Goal: Find specific page/section: Find specific page/section

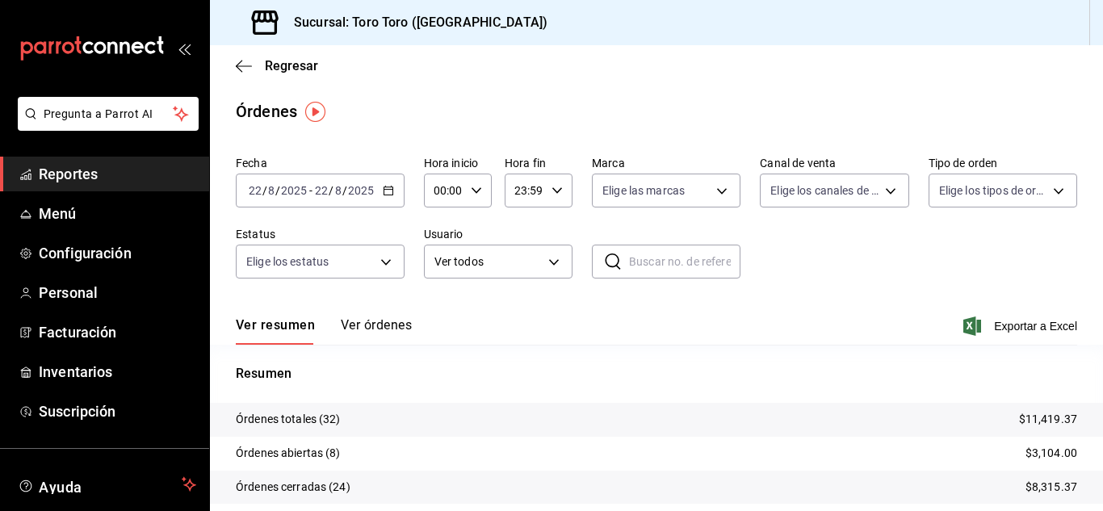
drag, startPoint x: 38, startPoint y: 174, endPoint x: 81, endPoint y: 161, distance: 44.5
click at [38, 172] on link "Reportes" at bounding box center [104, 174] width 209 height 35
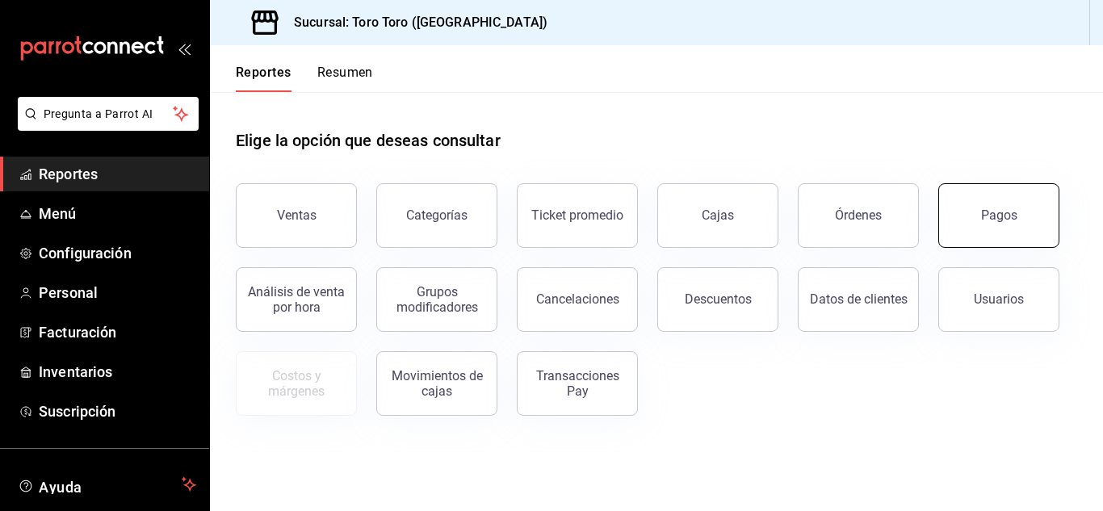
click at [973, 211] on button "Pagos" at bounding box center [998, 215] width 121 height 65
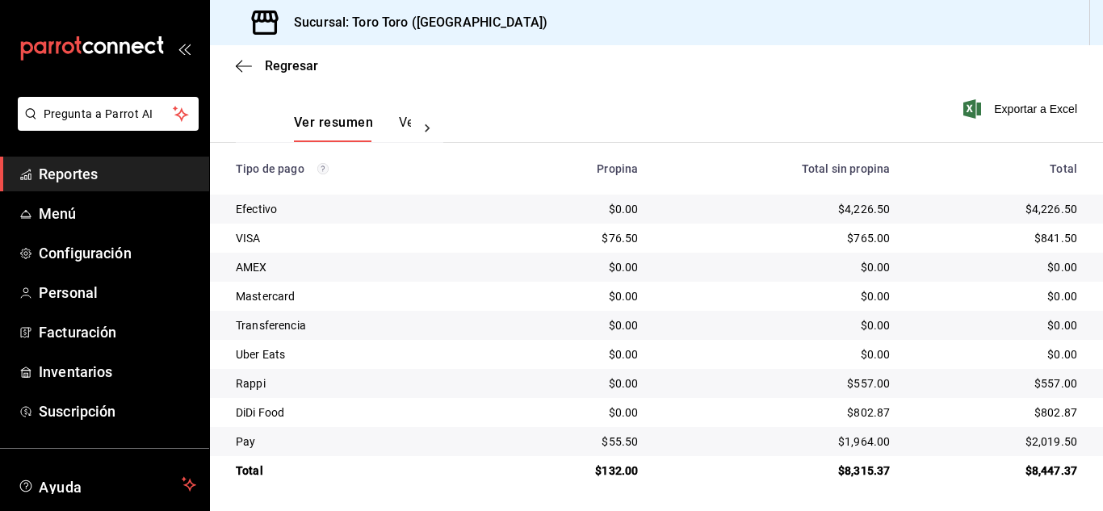
scroll to position [231, 0]
click at [99, 182] on span "Reportes" at bounding box center [117, 174] width 157 height 22
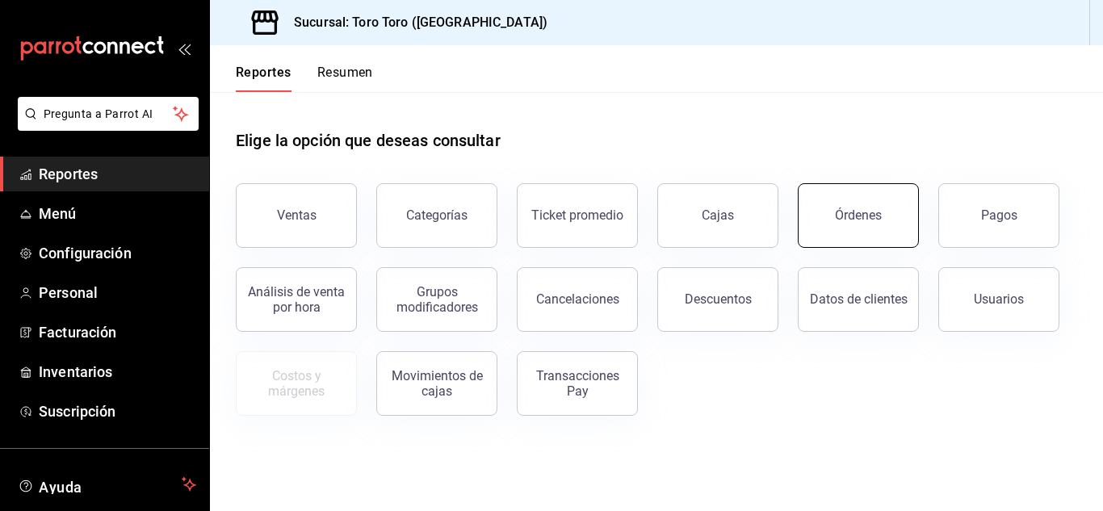
click at [902, 191] on button "Órdenes" at bounding box center [858, 215] width 121 height 65
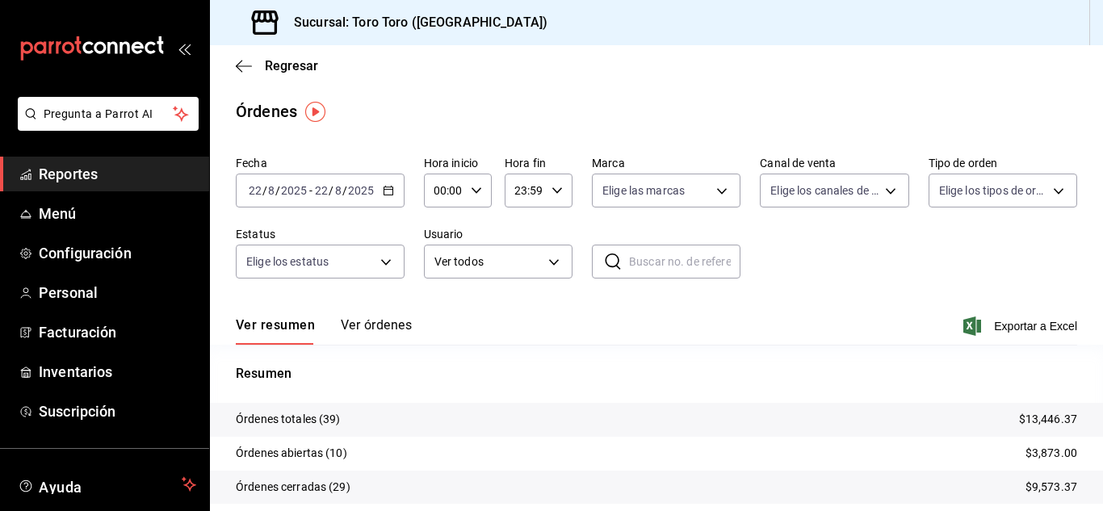
click at [43, 174] on span "Reportes" at bounding box center [117, 174] width 157 height 22
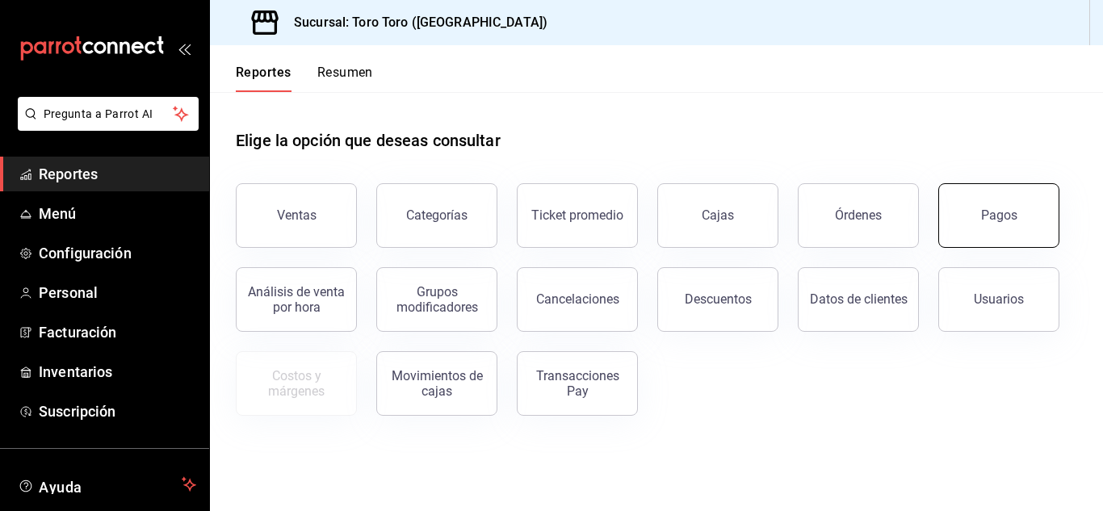
click at [974, 211] on button "Pagos" at bounding box center [998, 215] width 121 height 65
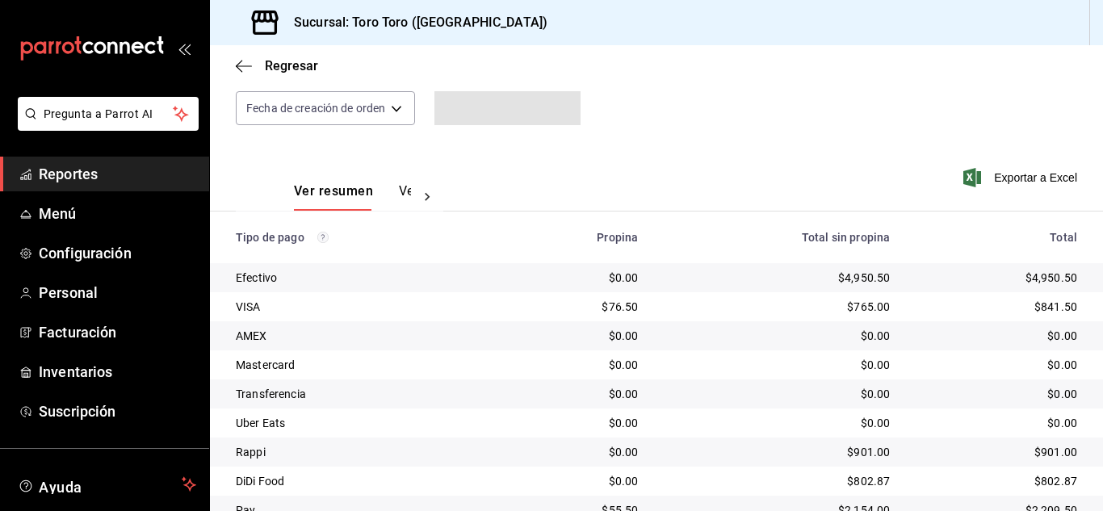
scroll to position [231, 0]
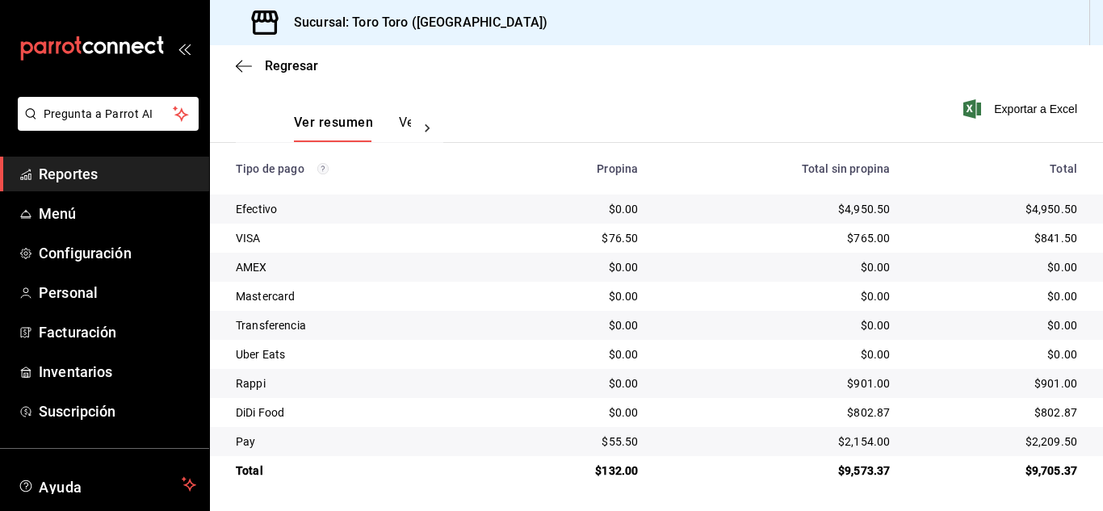
click at [100, 181] on span "Reportes" at bounding box center [117, 174] width 157 height 22
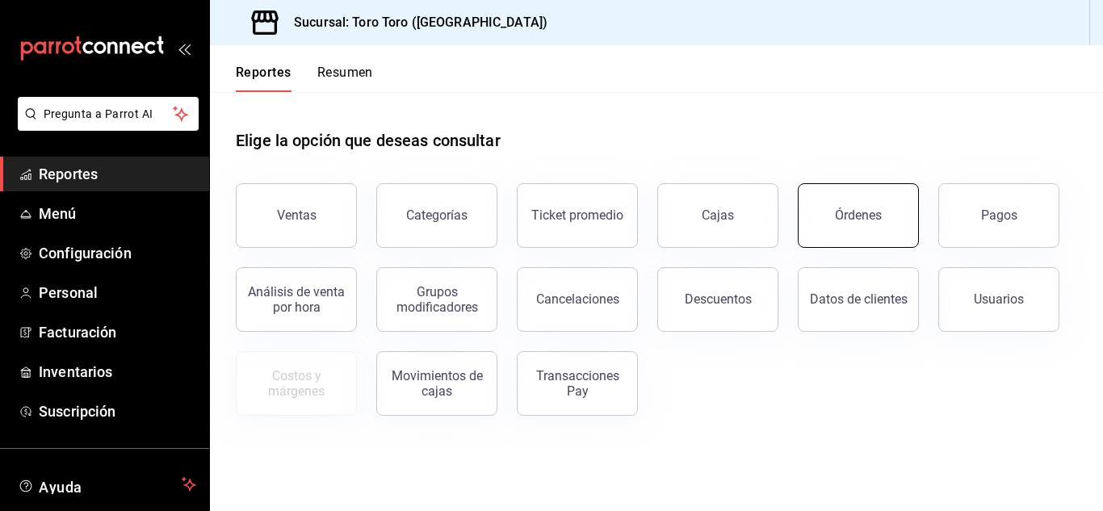
click at [878, 224] on button "Órdenes" at bounding box center [858, 215] width 121 height 65
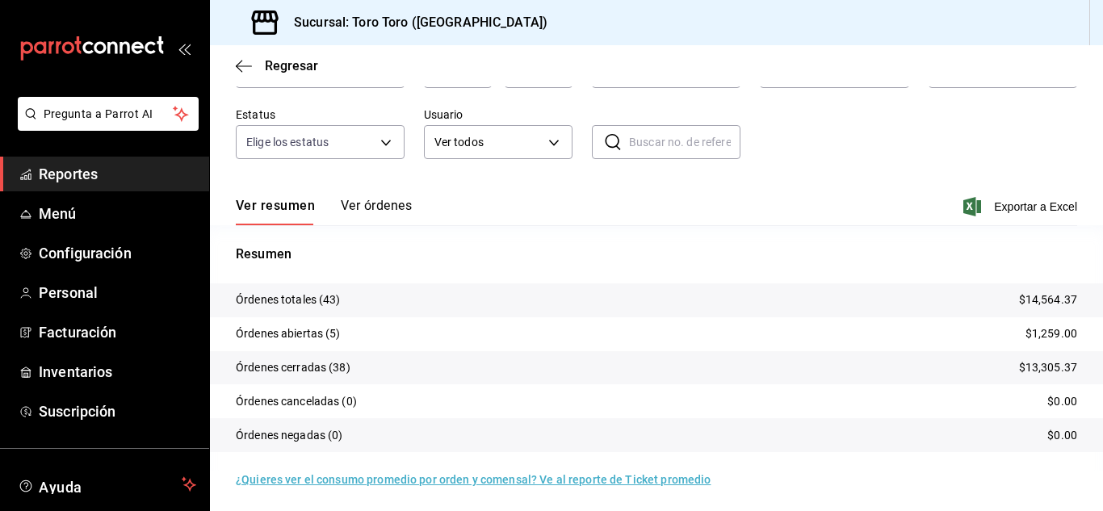
scroll to position [123, 0]
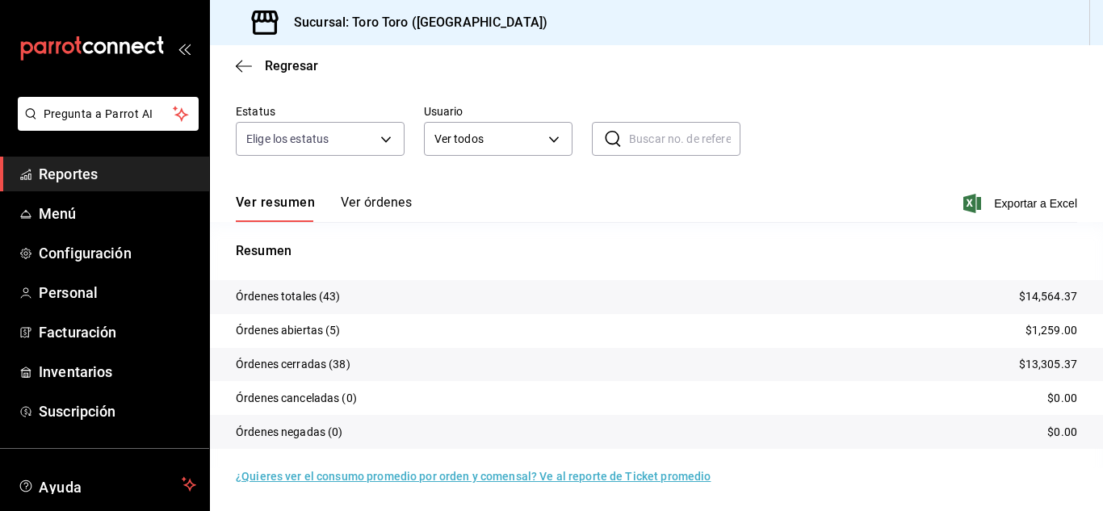
click at [65, 176] on span "Reportes" at bounding box center [117, 174] width 157 height 22
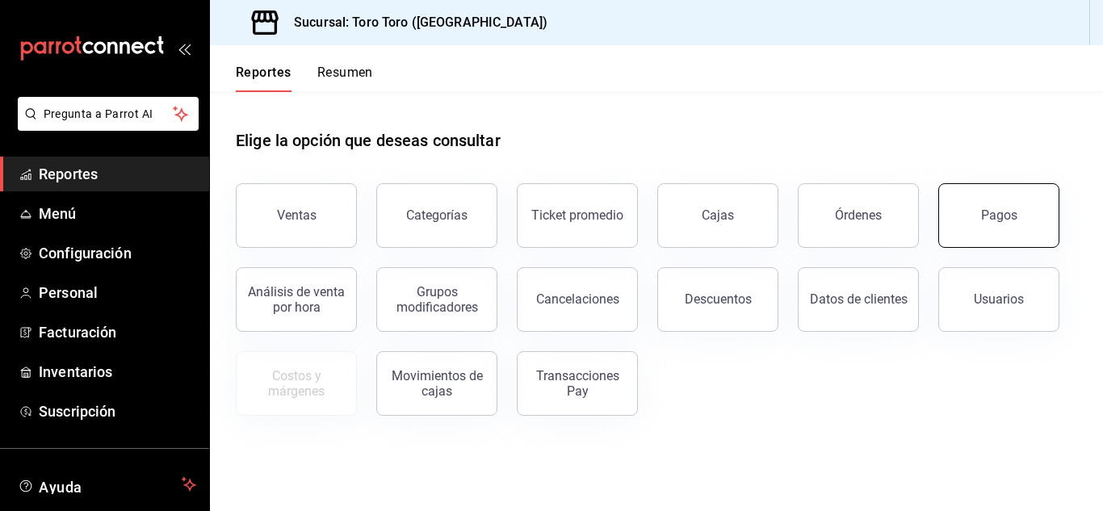
click at [992, 210] on div "Pagos" at bounding box center [999, 214] width 36 height 15
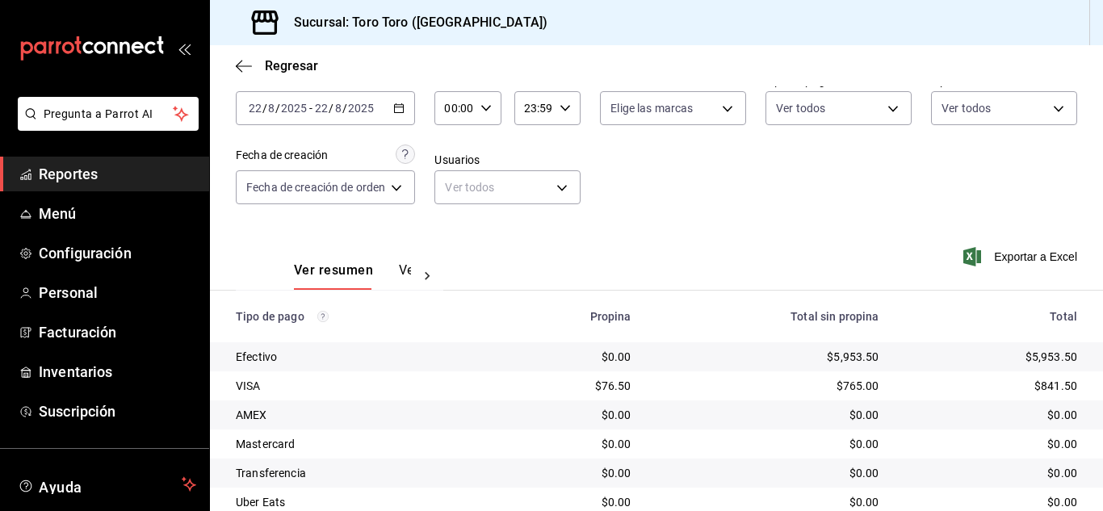
scroll to position [231, 0]
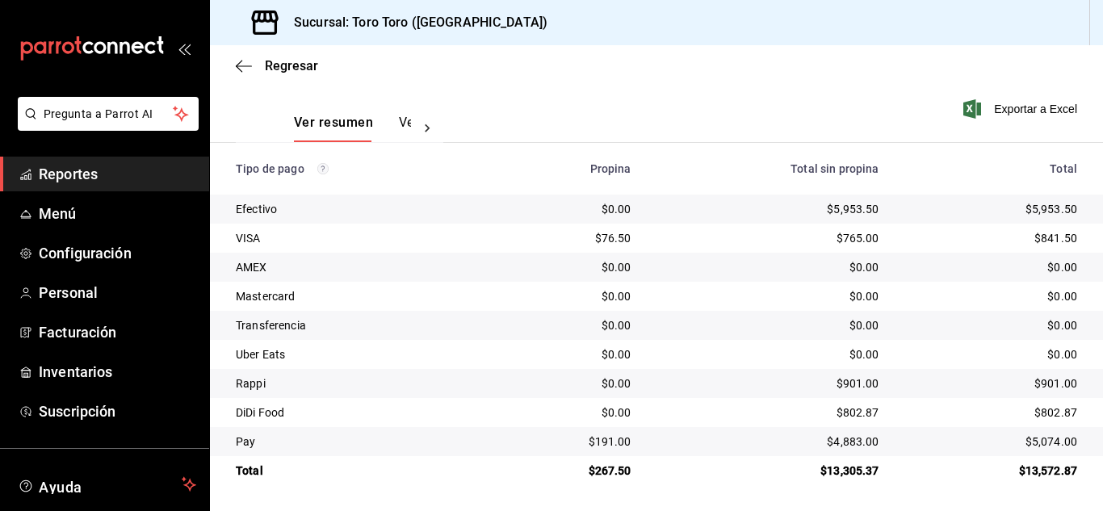
click at [56, 181] on span "Reportes" at bounding box center [117, 174] width 157 height 22
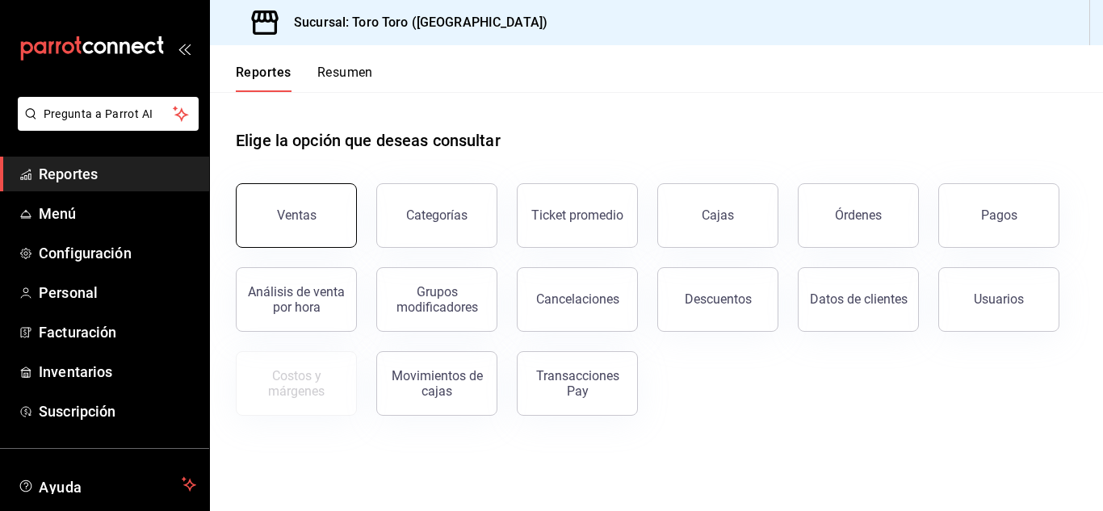
click at [281, 217] on div "Ventas" at bounding box center [297, 214] width 40 height 15
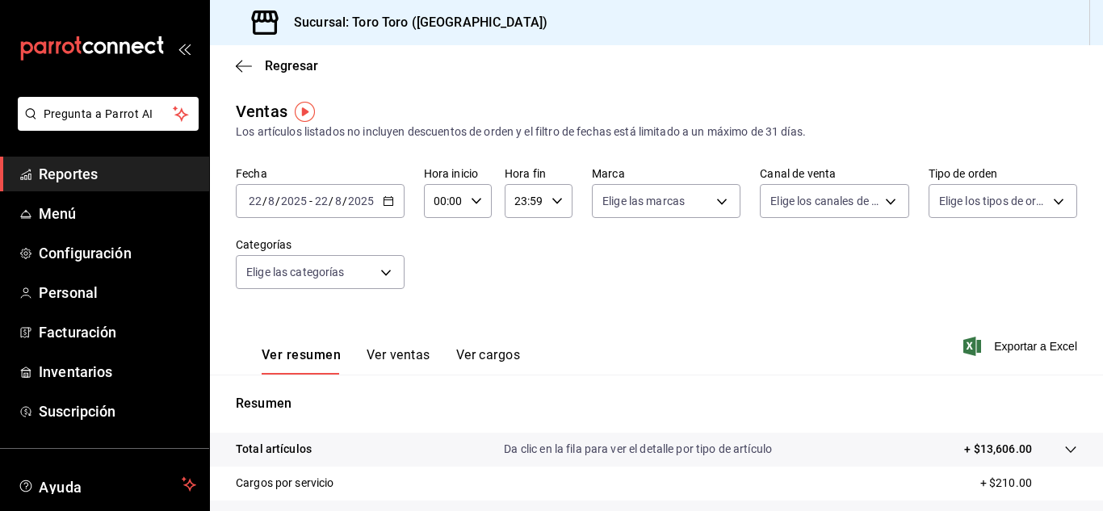
click at [515, 354] on button "Ver cargos" at bounding box center [488, 360] width 65 height 27
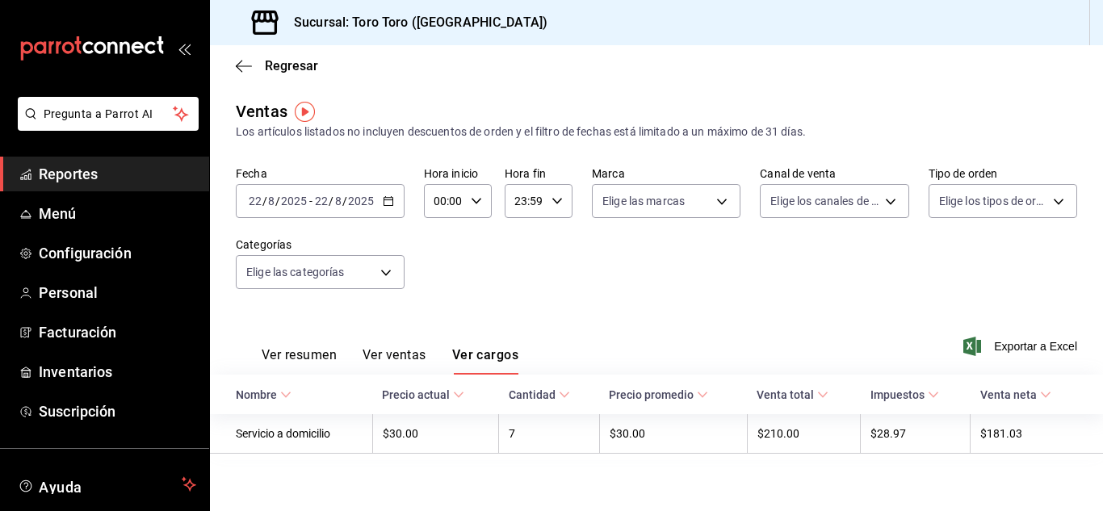
scroll to position [2, 0]
click at [121, 167] on span "Reportes" at bounding box center [117, 174] width 157 height 22
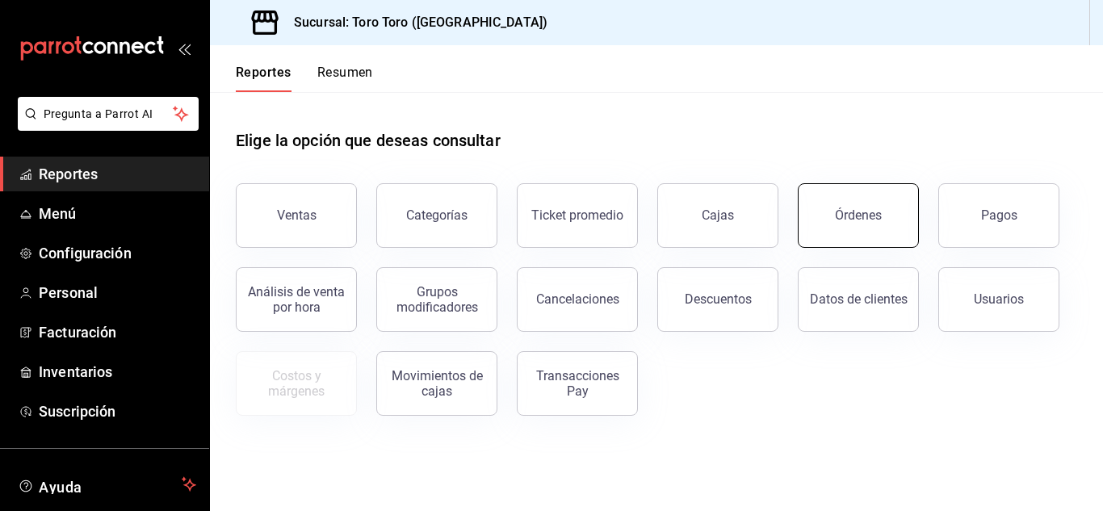
click at [829, 192] on button "Órdenes" at bounding box center [858, 215] width 121 height 65
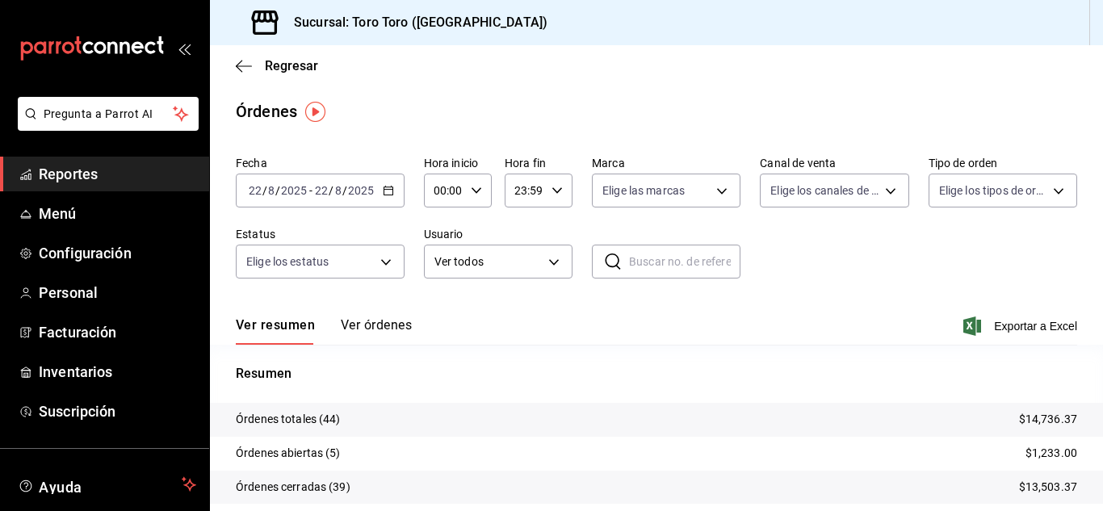
click at [70, 174] on span "Reportes" at bounding box center [117, 174] width 157 height 22
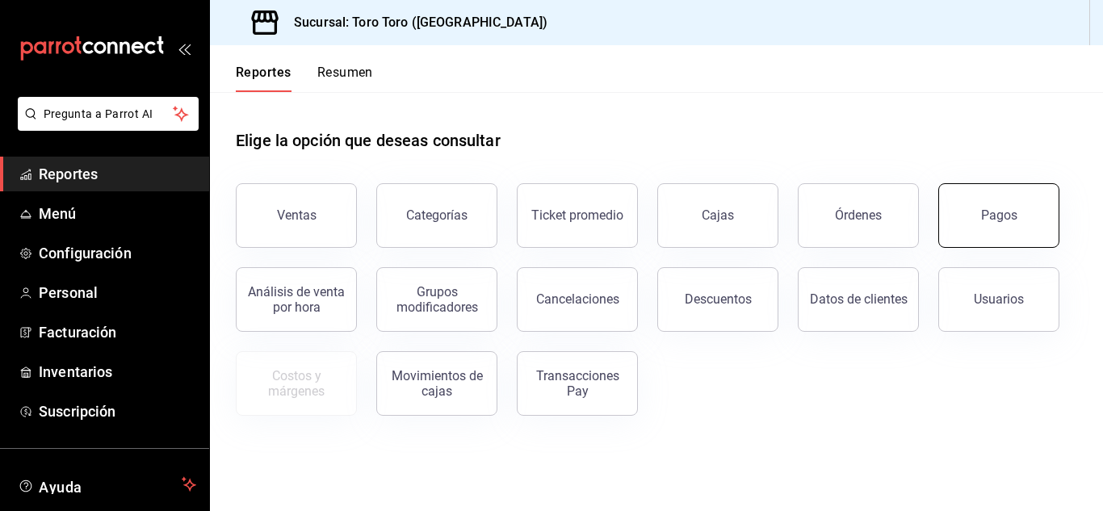
click at [1041, 215] on button "Pagos" at bounding box center [998, 215] width 121 height 65
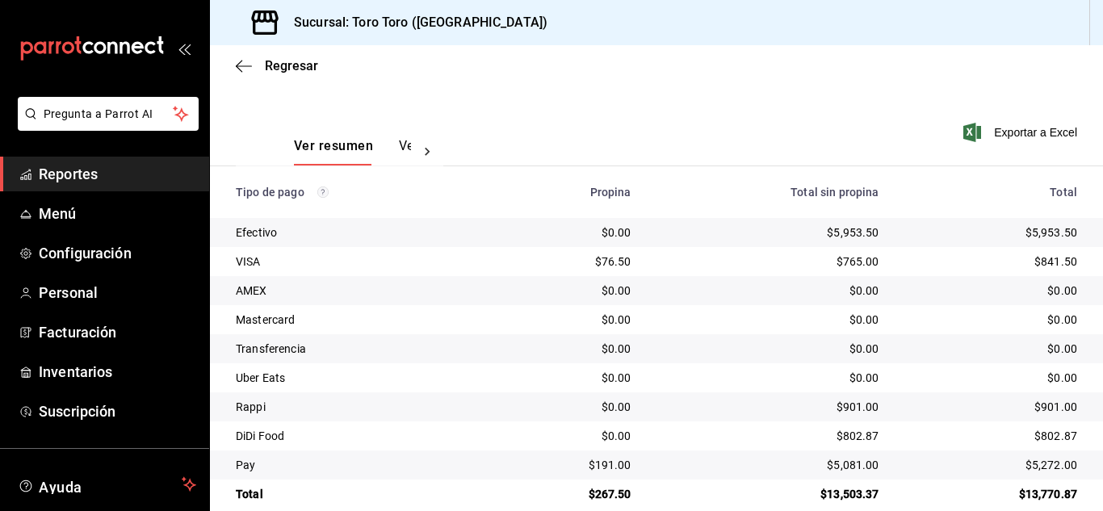
scroll to position [231, 0]
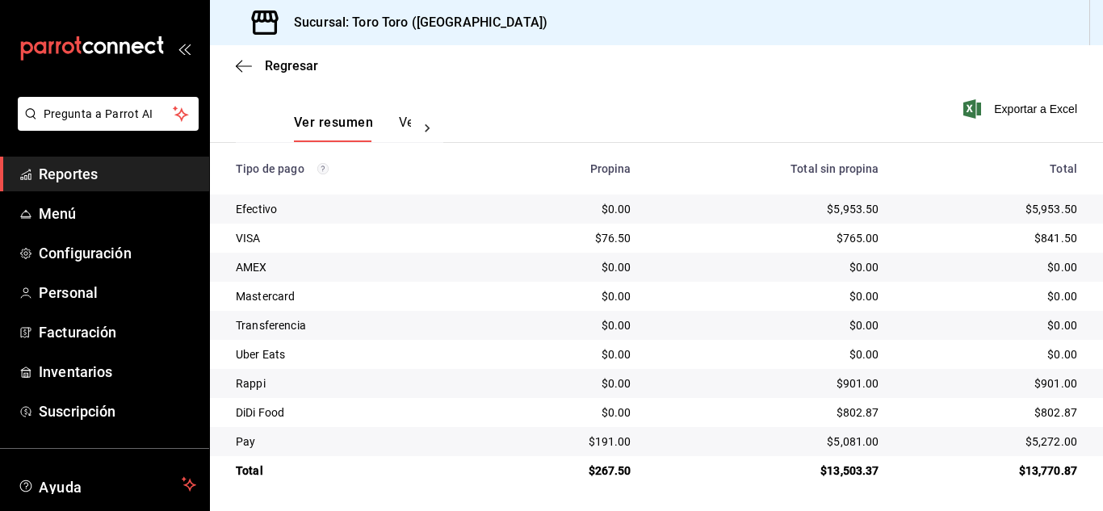
click at [60, 181] on span "Reportes" at bounding box center [117, 174] width 157 height 22
